Goal: Information Seeking & Learning: Understand process/instructions

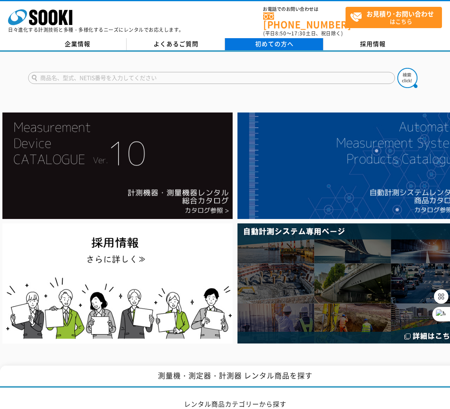
click at [256, 39] on span "初めての方へ" at bounding box center [274, 43] width 39 height 9
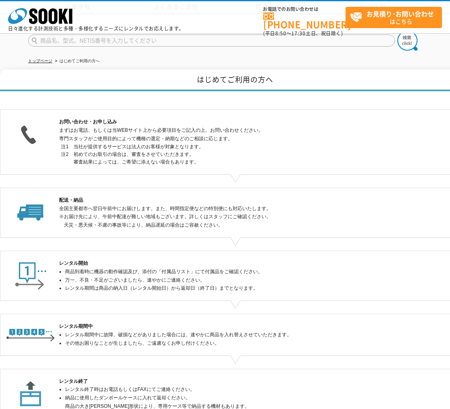
scroll to position [122, 0]
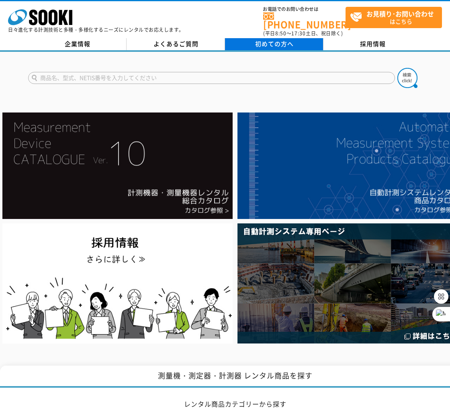
click at [255, 39] on span "初めての方へ" at bounding box center [274, 43] width 39 height 9
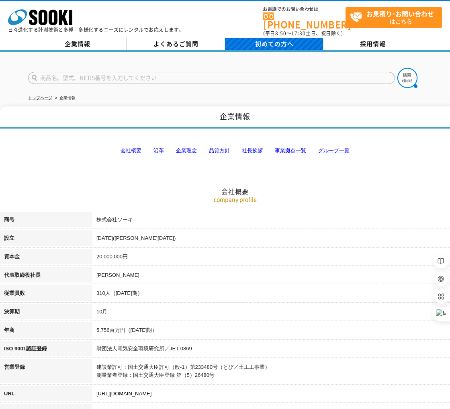
click at [281, 39] on span "初めての方へ" at bounding box center [274, 43] width 39 height 9
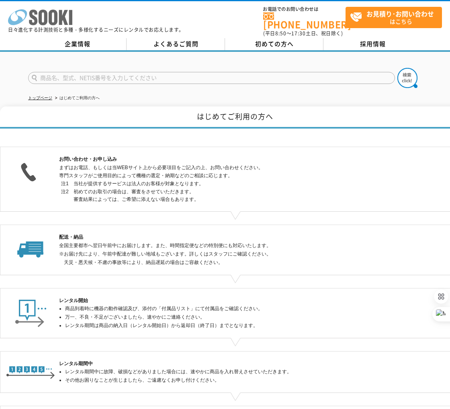
click at [64, 22] on polygon at bounding box center [63, 17] width 9 height 15
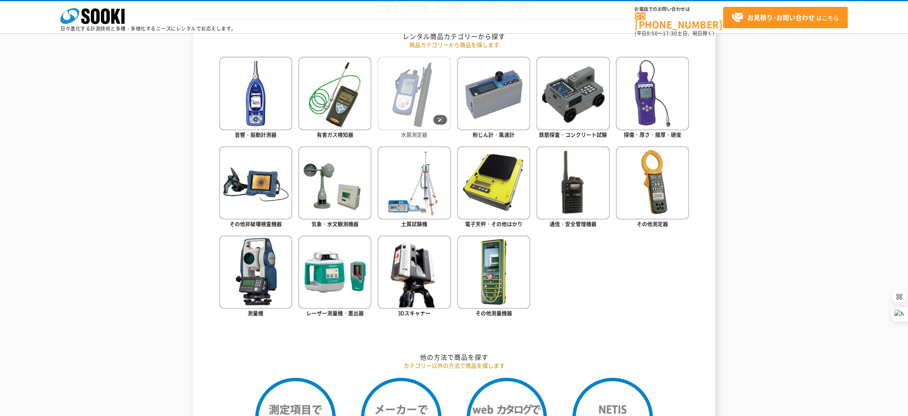
scroll to position [238, 0]
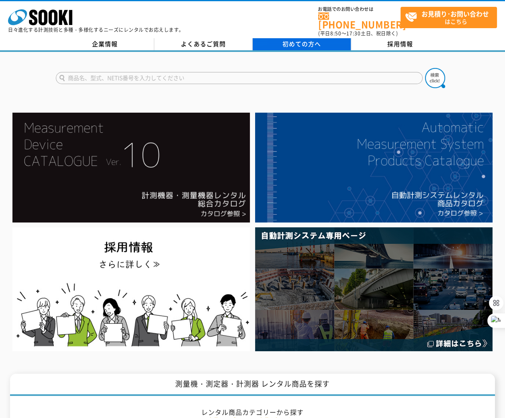
click at [299, 42] on span "初めての方へ" at bounding box center [302, 43] width 39 height 9
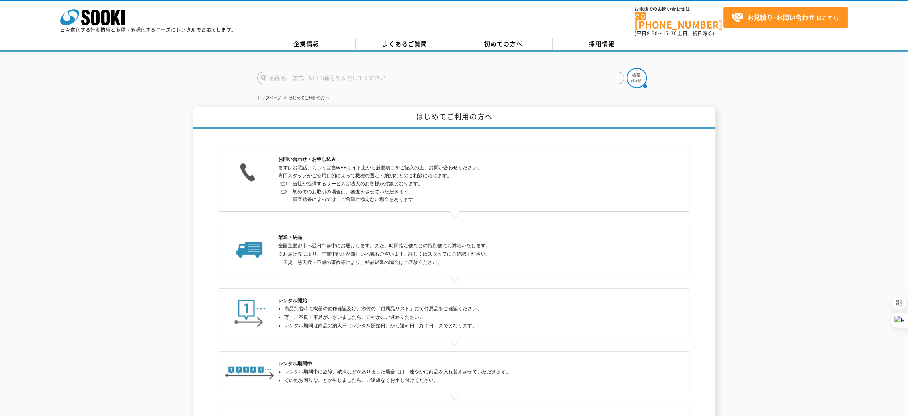
click at [142, 110] on div "はじめてご利用の方へ お問い合わせ・お申し込み まずはお電話、もしくは当WEBサイト上から必要項目をご記入の上、お問い合わせください。 専門スタッフがご使用目…" at bounding box center [454, 301] width 908 height 389
drag, startPoint x: 506, startPoint y: 38, endPoint x: 520, endPoint y: 38, distance: 14.1
click at [505, 39] on span "初めての方へ" at bounding box center [503, 43] width 39 height 9
